Goal: Task Accomplishment & Management: Manage account settings

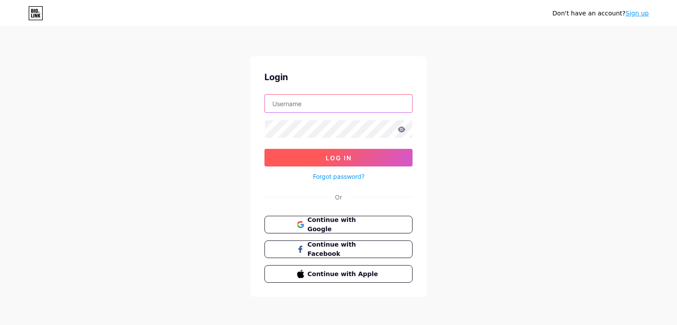
type input "[EMAIL_ADDRESS][DOMAIN_NAME]"
click at [353, 163] on button "Log In" at bounding box center [338, 158] width 148 height 18
type input "[EMAIL_ADDRESS][DOMAIN_NAME]"
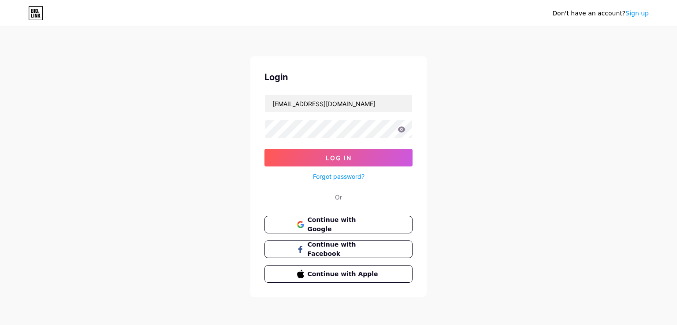
click at [353, 162] on button "Log In" at bounding box center [338, 158] width 148 height 18
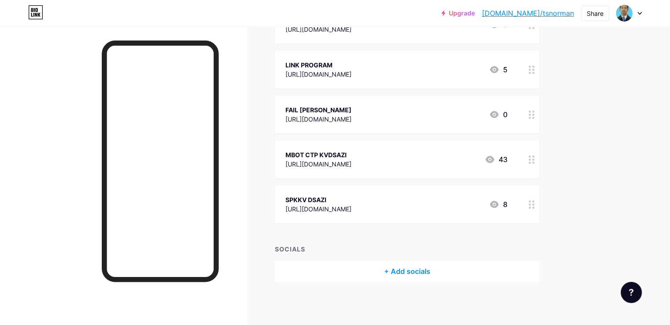
scroll to position [178, 0]
click at [535, 202] on icon at bounding box center [532, 205] width 6 height 8
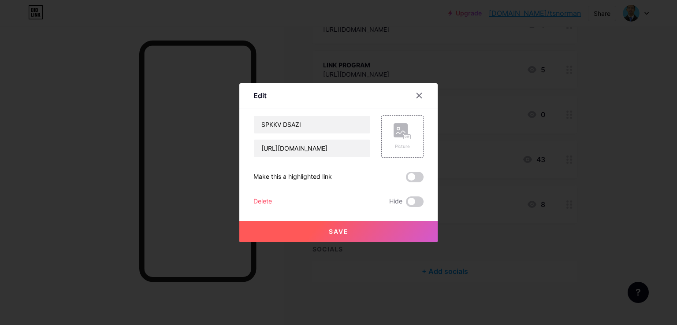
click at [265, 199] on div "Delete" at bounding box center [262, 202] width 19 height 11
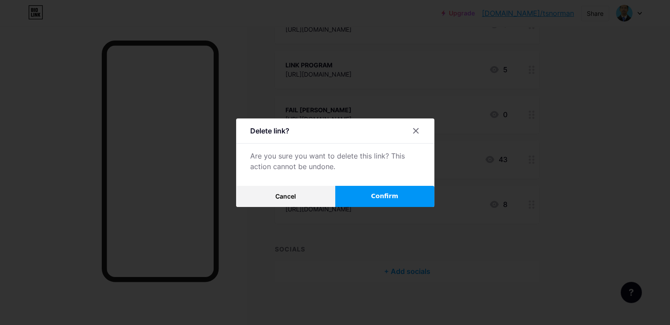
click at [354, 193] on button "Confirm" at bounding box center [384, 196] width 99 height 21
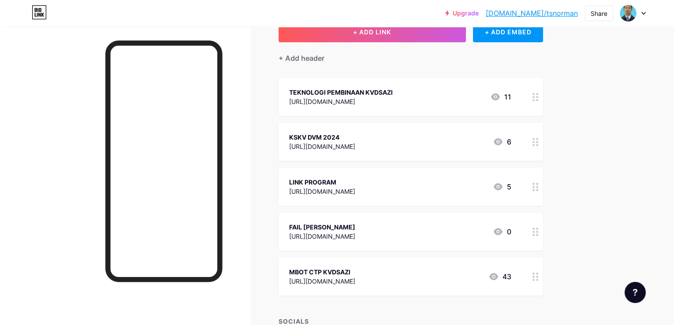
scroll to position [45, 0]
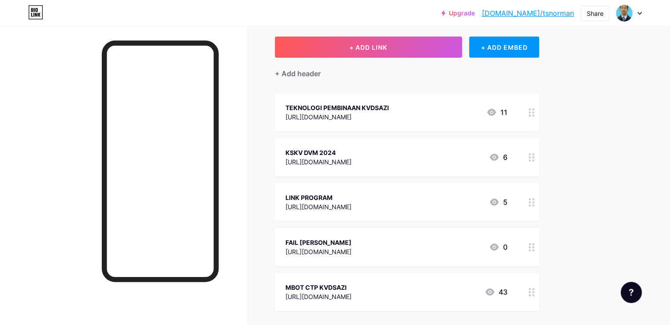
click at [577, 155] on div "Links Posts Design Subscribers NEW Stats Settings + ADD LINK + ADD EMBED + Add …" at bounding box center [288, 197] width 577 height 433
click at [475, 10] on link "Upgrade" at bounding box center [459, 13] width 34 height 7
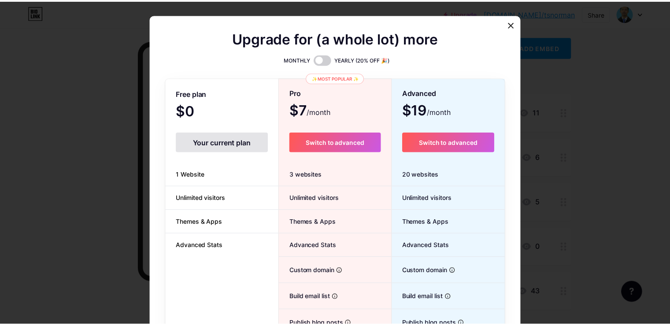
scroll to position [0, 0]
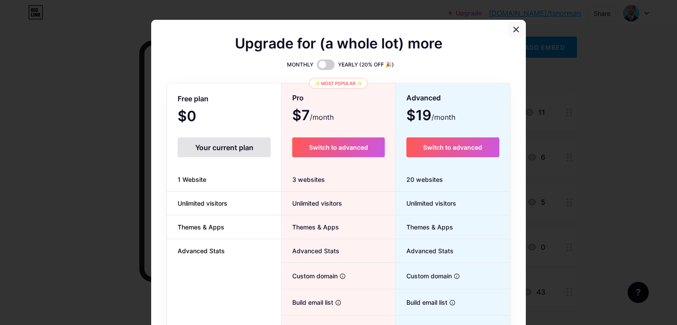
click at [513, 30] on icon at bounding box center [516, 29] width 7 height 7
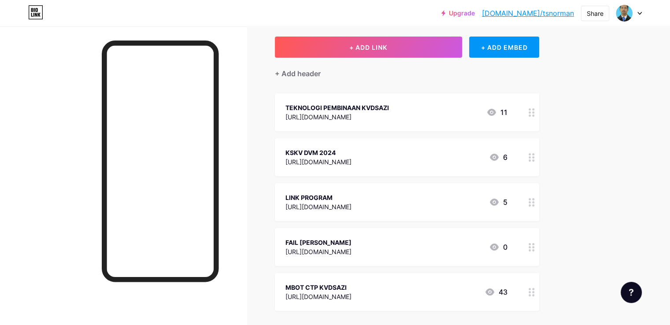
click at [577, 89] on div "Links Posts Design Subscribers NEW Stats Settings + ADD LINK + ADD EMBED + Add …" at bounding box center [288, 197] width 577 height 433
